Goal: Transaction & Acquisition: Purchase product/service

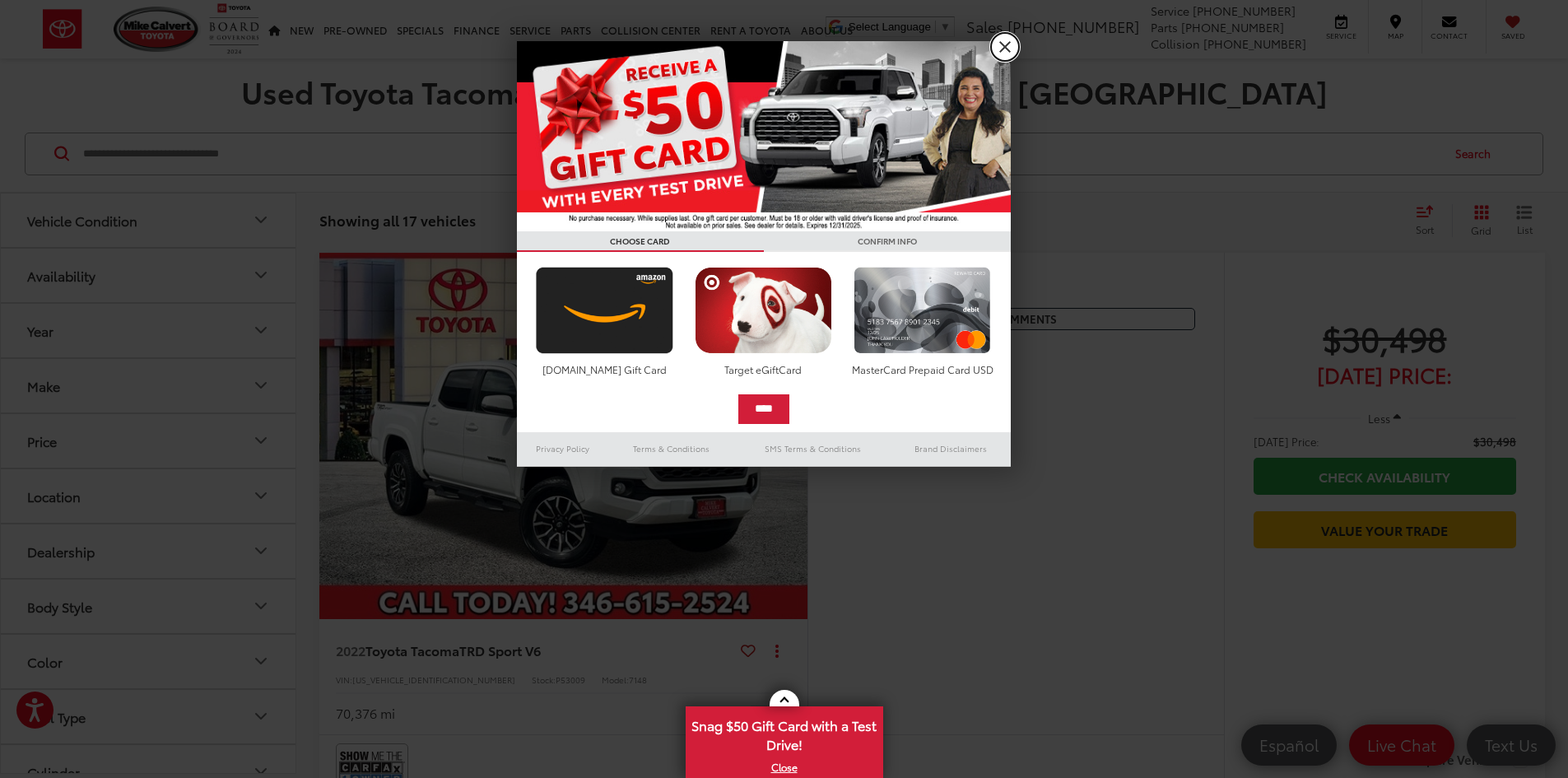
click at [1007, 47] on link "X" at bounding box center [1005, 46] width 28 height 28
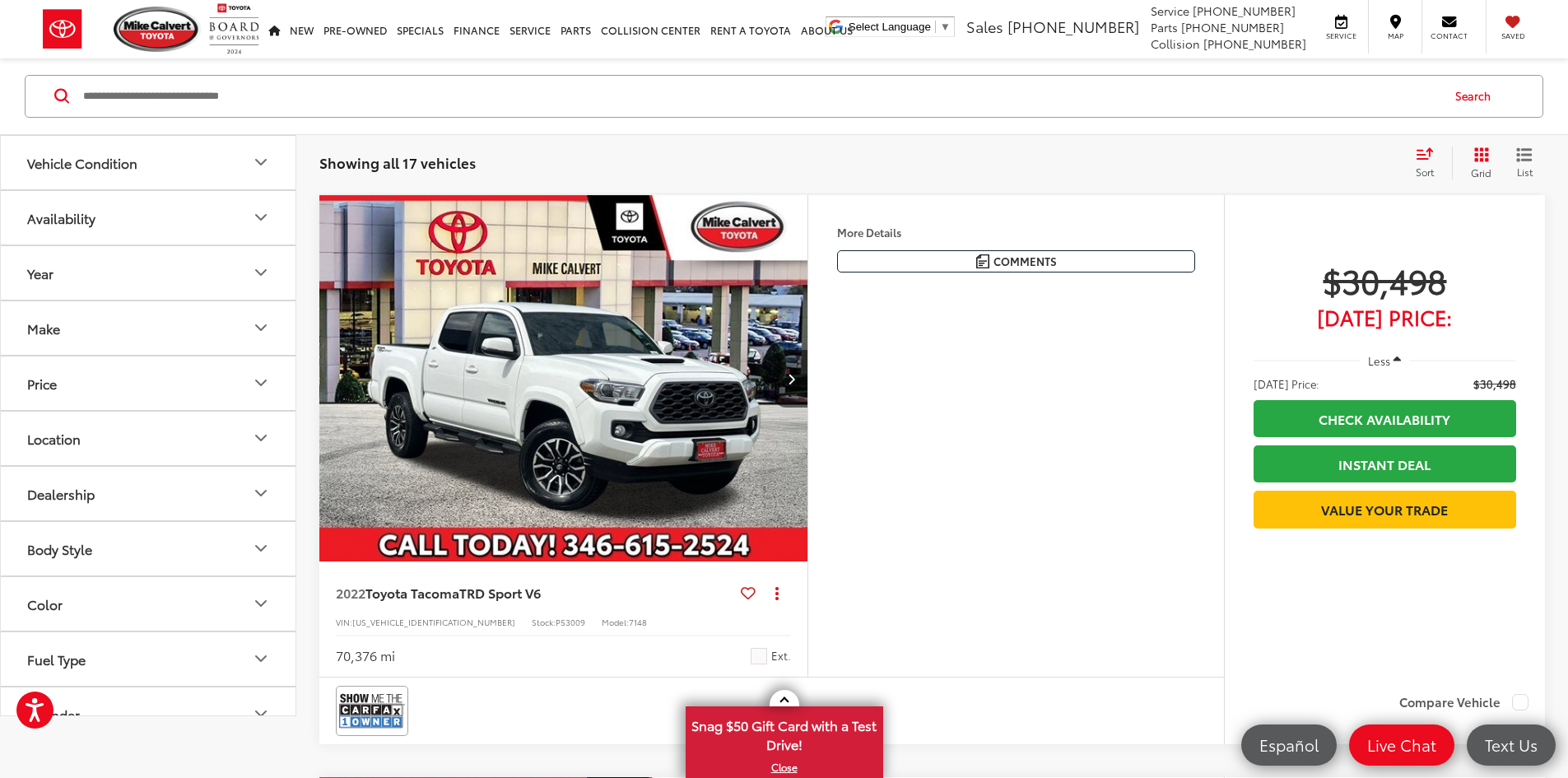
scroll to position [82, 0]
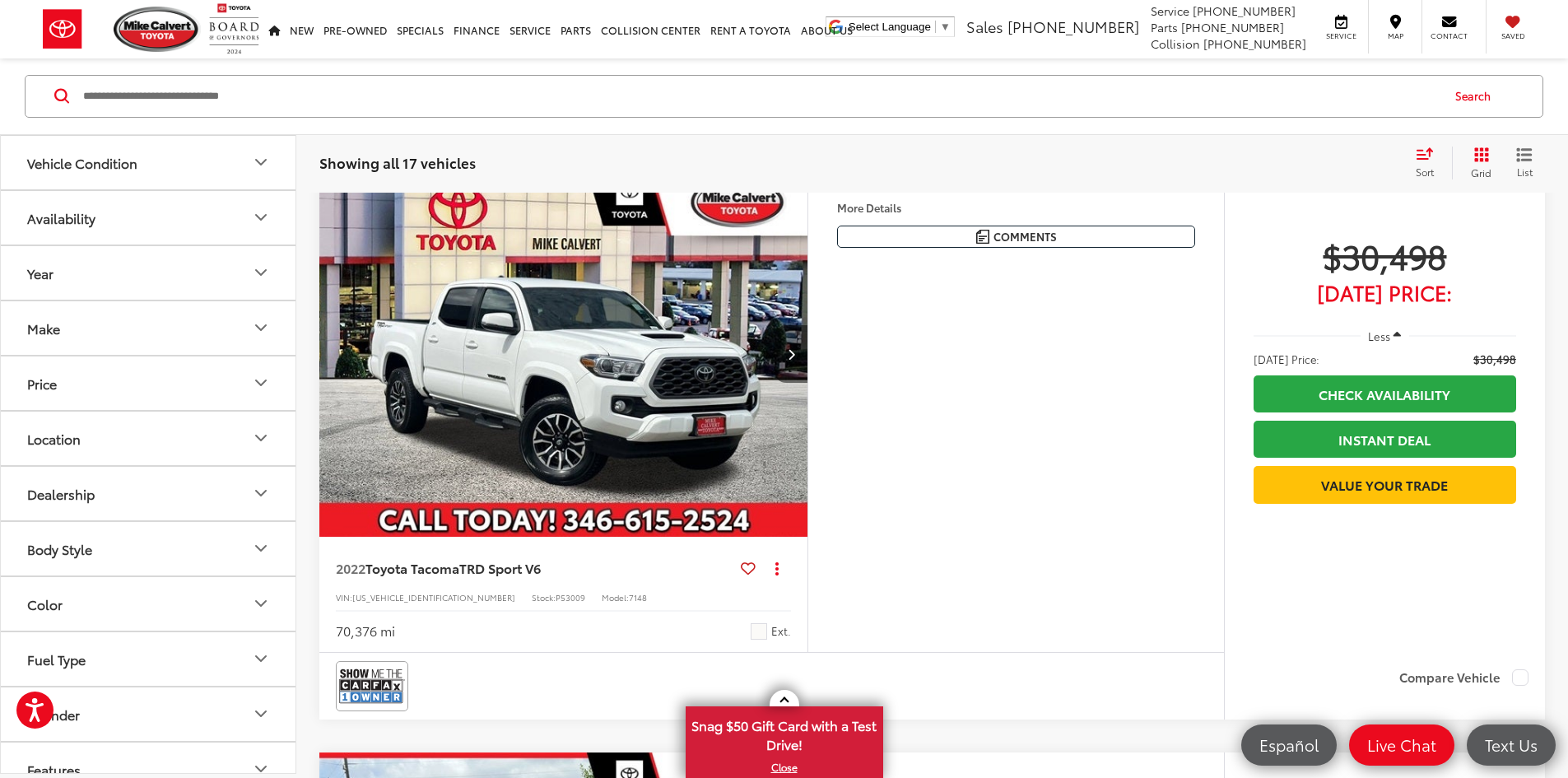
click at [808, 383] on button "Next image" at bounding box center [791, 354] width 32 height 58
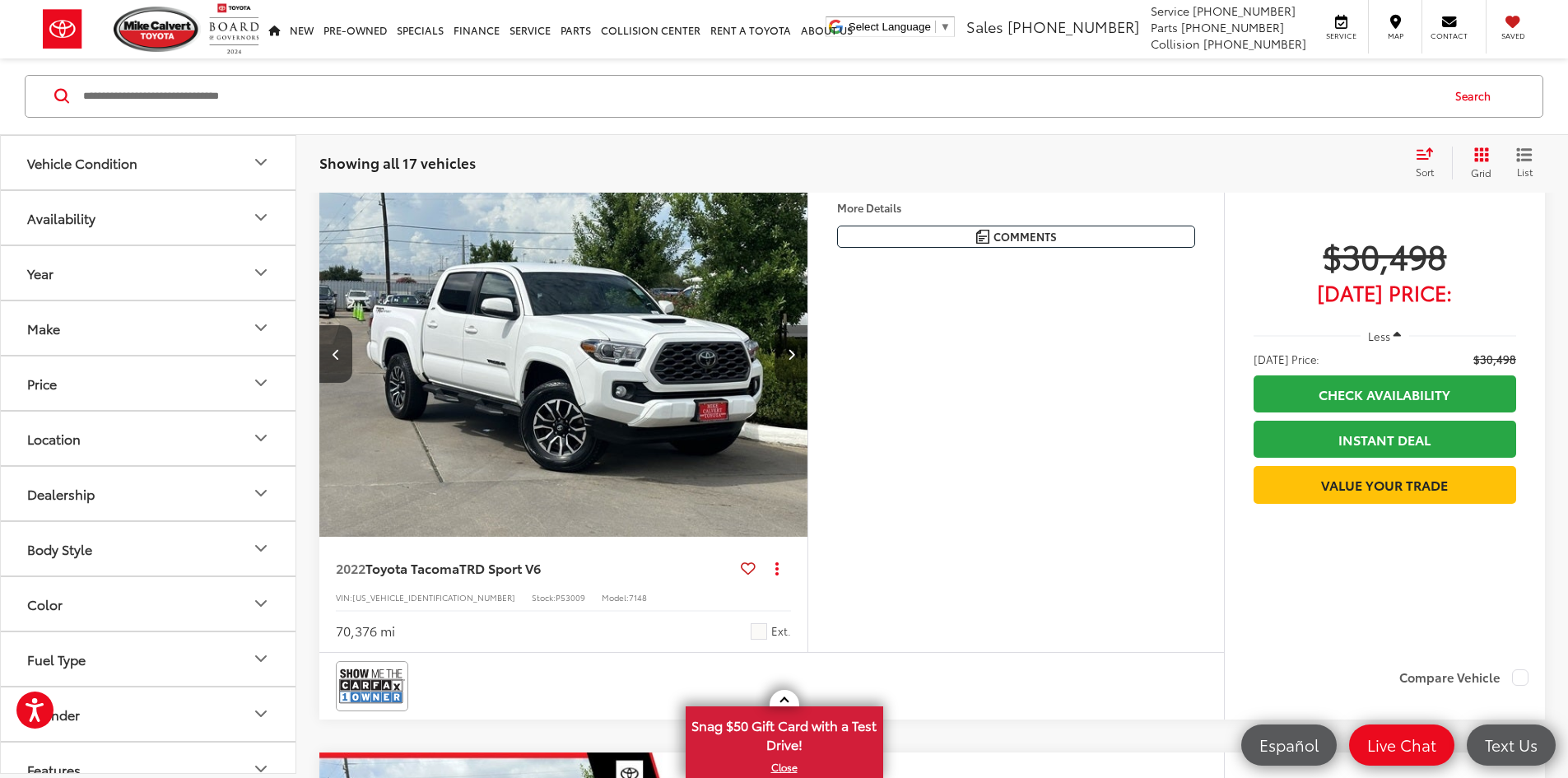
click at [808, 383] on button "Next image" at bounding box center [791, 354] width 32 height 58
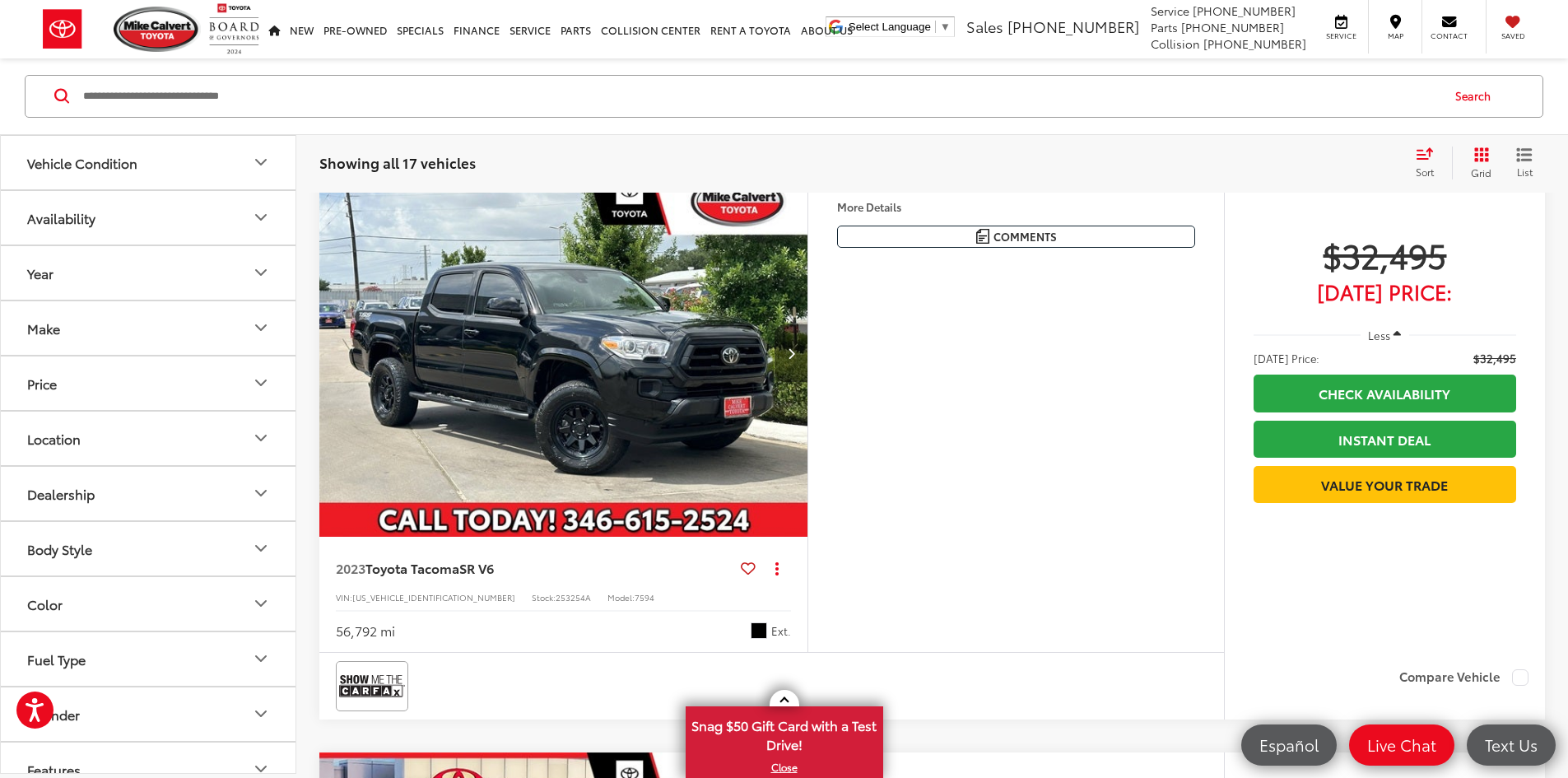
scroll to position [659, 0]
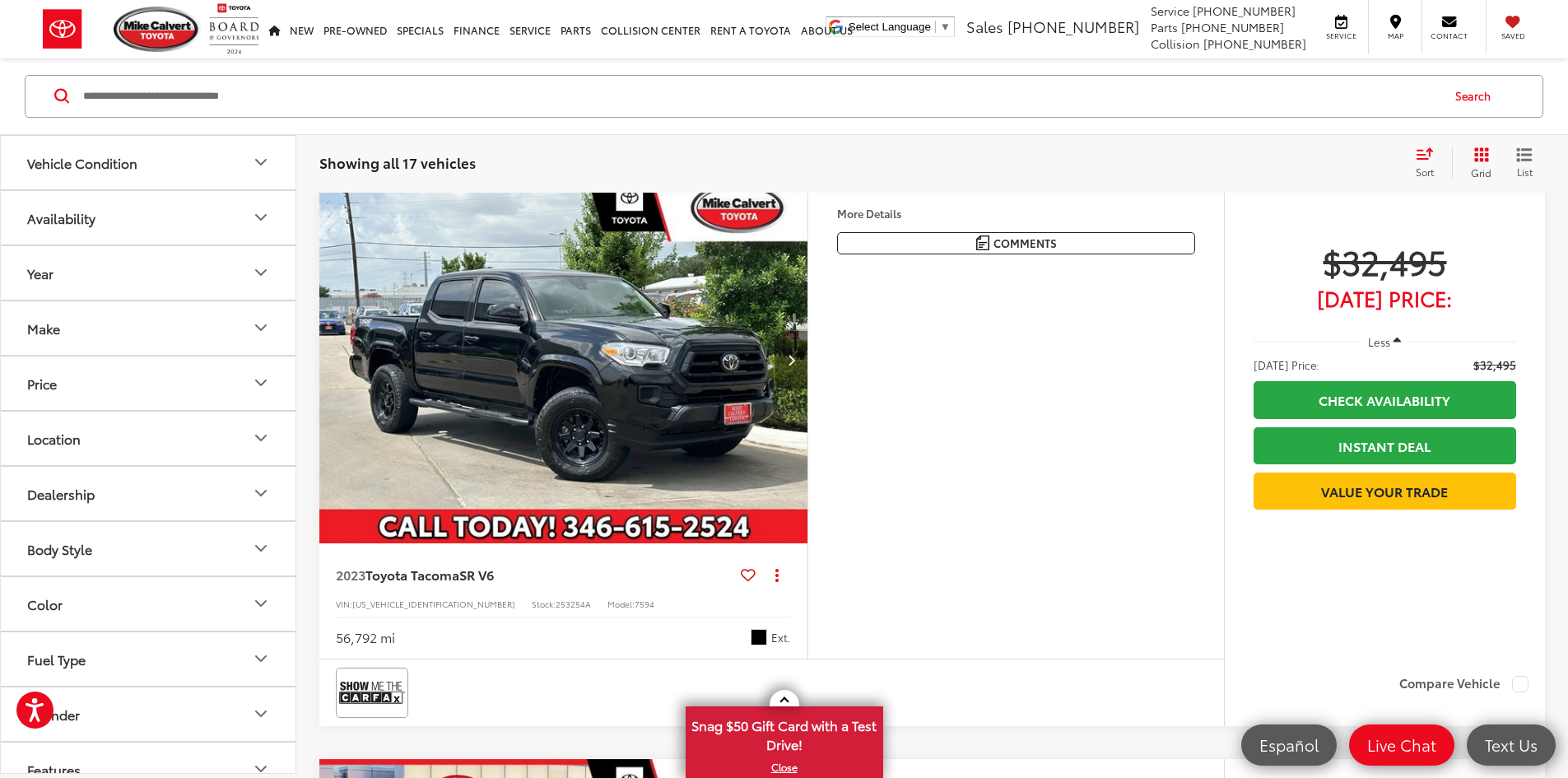
click at [808, 388] on button "Next image" at bounding box center [791, 360] width 32 height 58
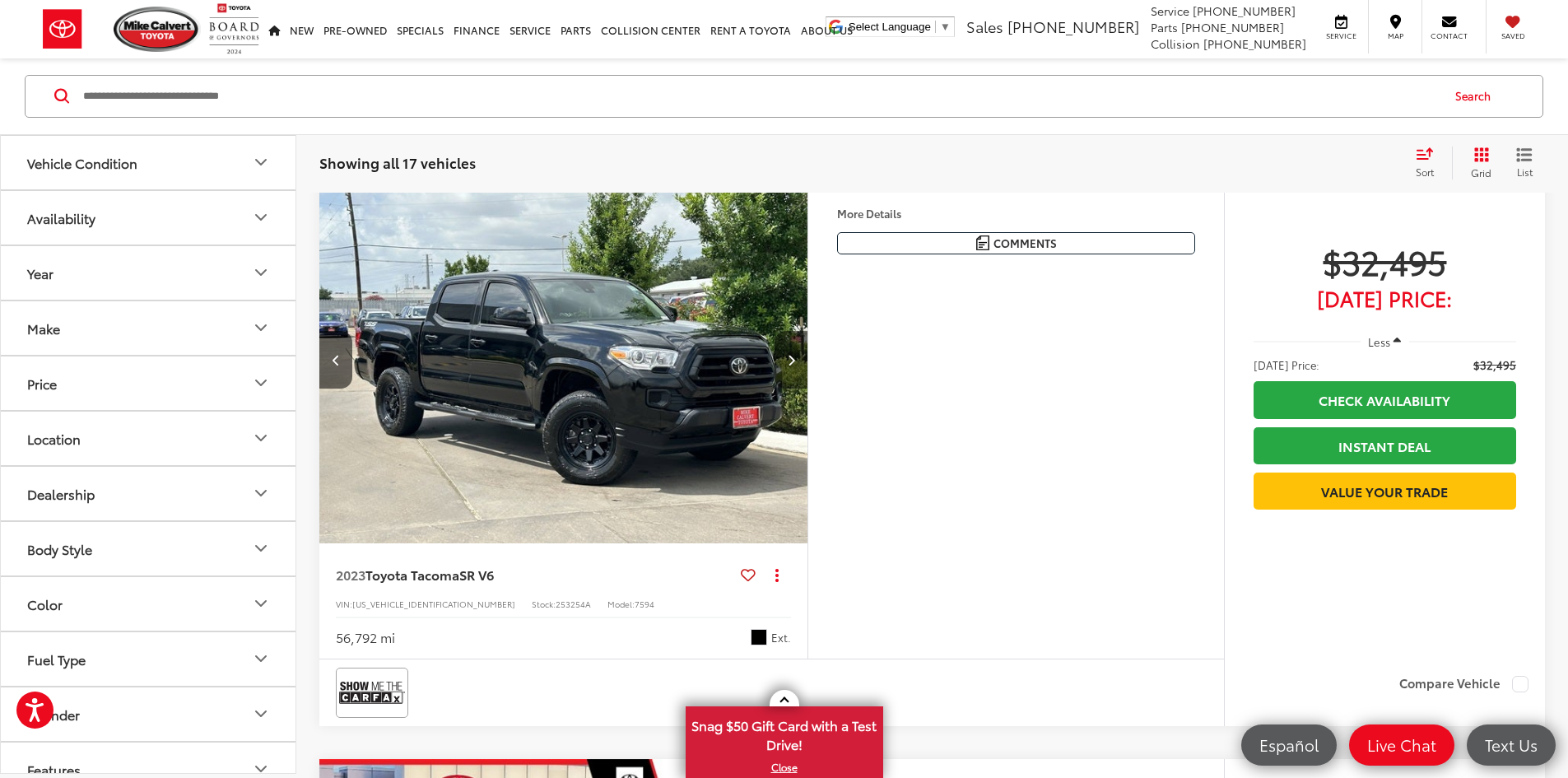
scroll to position [0, 624]
click at [808, 388] on button "Next image" at bounding box center [791, 360] width 32 height 58
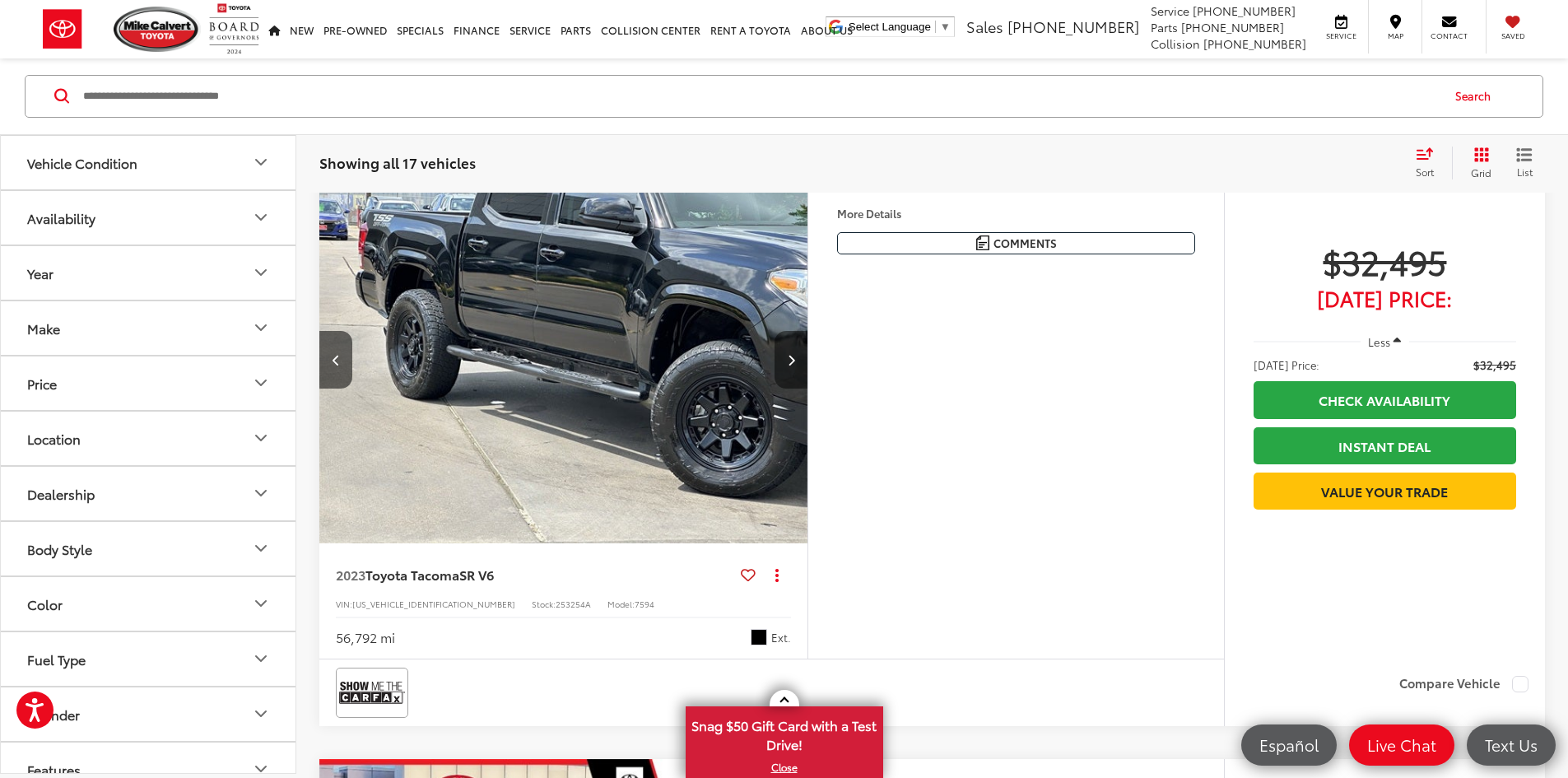
click at [795, 366] on icon "Next image" at bounding box center [792, 359] width 7 height 12
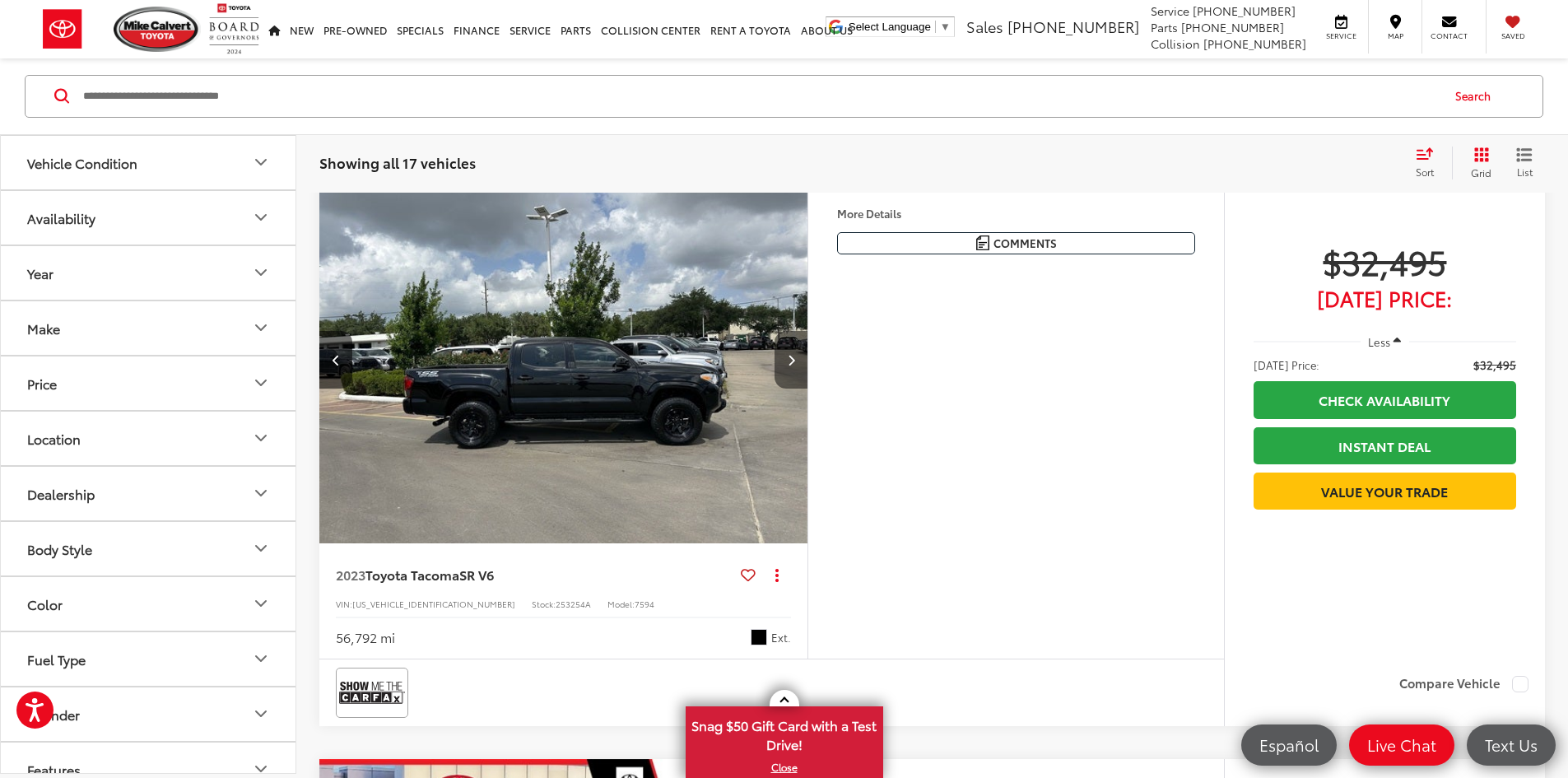
click at [795, 366] on icon "Next image" at bounding box center [792, 359] width 7 height 12
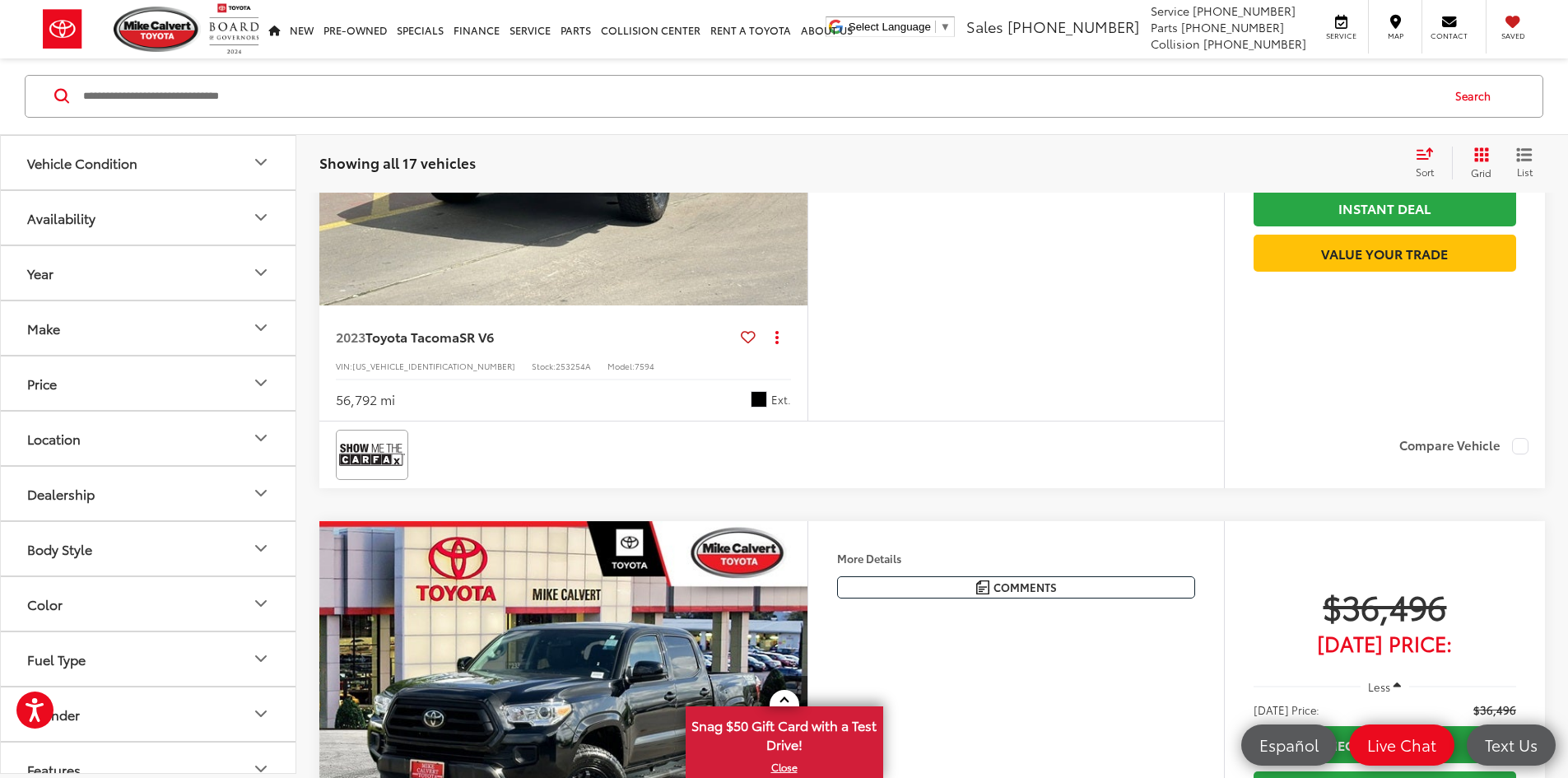
scroll to position [905, 0]
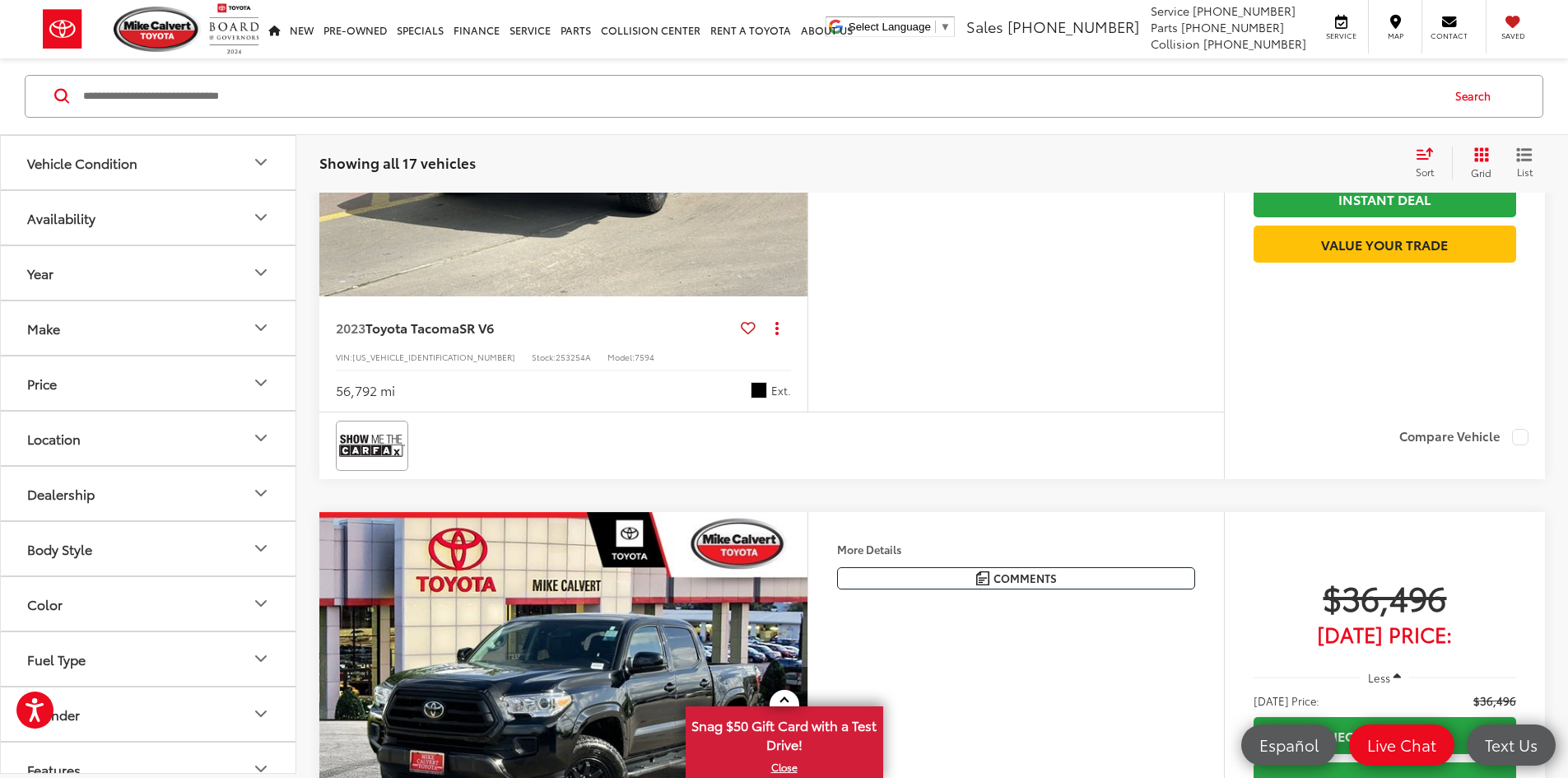
click at [620, 297] on img "2023 Toyota Tacoma SR V6 4" at bounding box center [562, 114] width 491 height 368
